Goal: Task Accomplishment & Management: Use online tool/utility

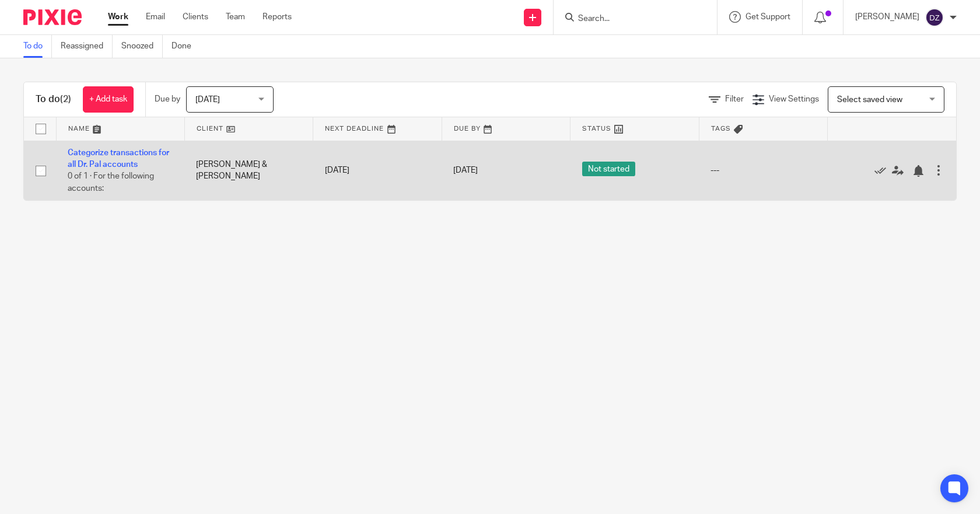
click at [145, 157] on td "Categorize transactions for all Dr. Pal accounts 0 of 1 · For the following acc…" at bounding box center [120, 170] width 128 height 59
click at [148, 152] on link "Categorize transactions for all Dr. Pal accounts" at bounding box center [118, 159] width 101 height 20
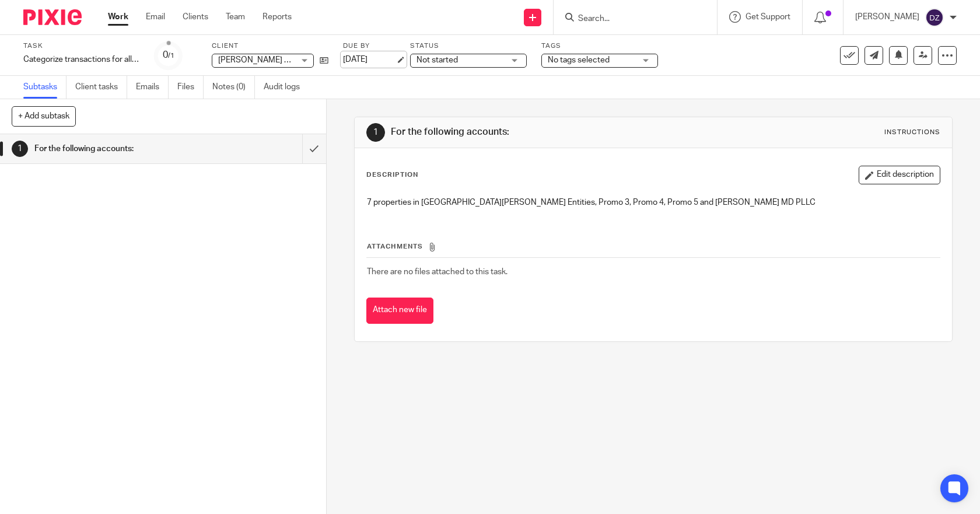
click at [375, 57] on link "[DATE]" at bounding box center [369, 60] width 52 height 12
click at [117, 17] on link "Work" at bounding box center [118, 17] width 20 height 12
